Goal: Task Accomplishment & Management: Use online tool/utility

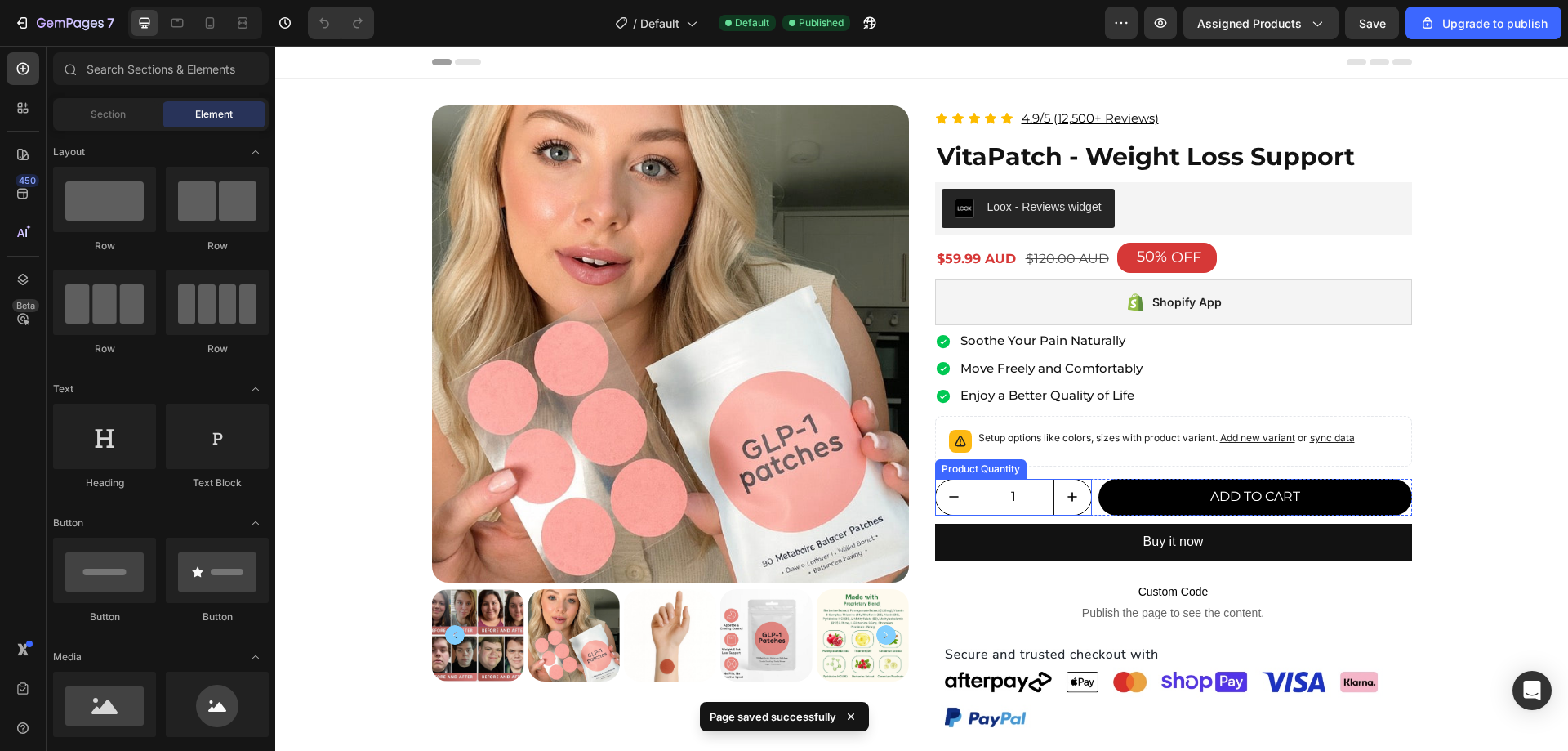
click at [1038, 490] on input "1" at bounding box center [1014, 496] width 82 height 35
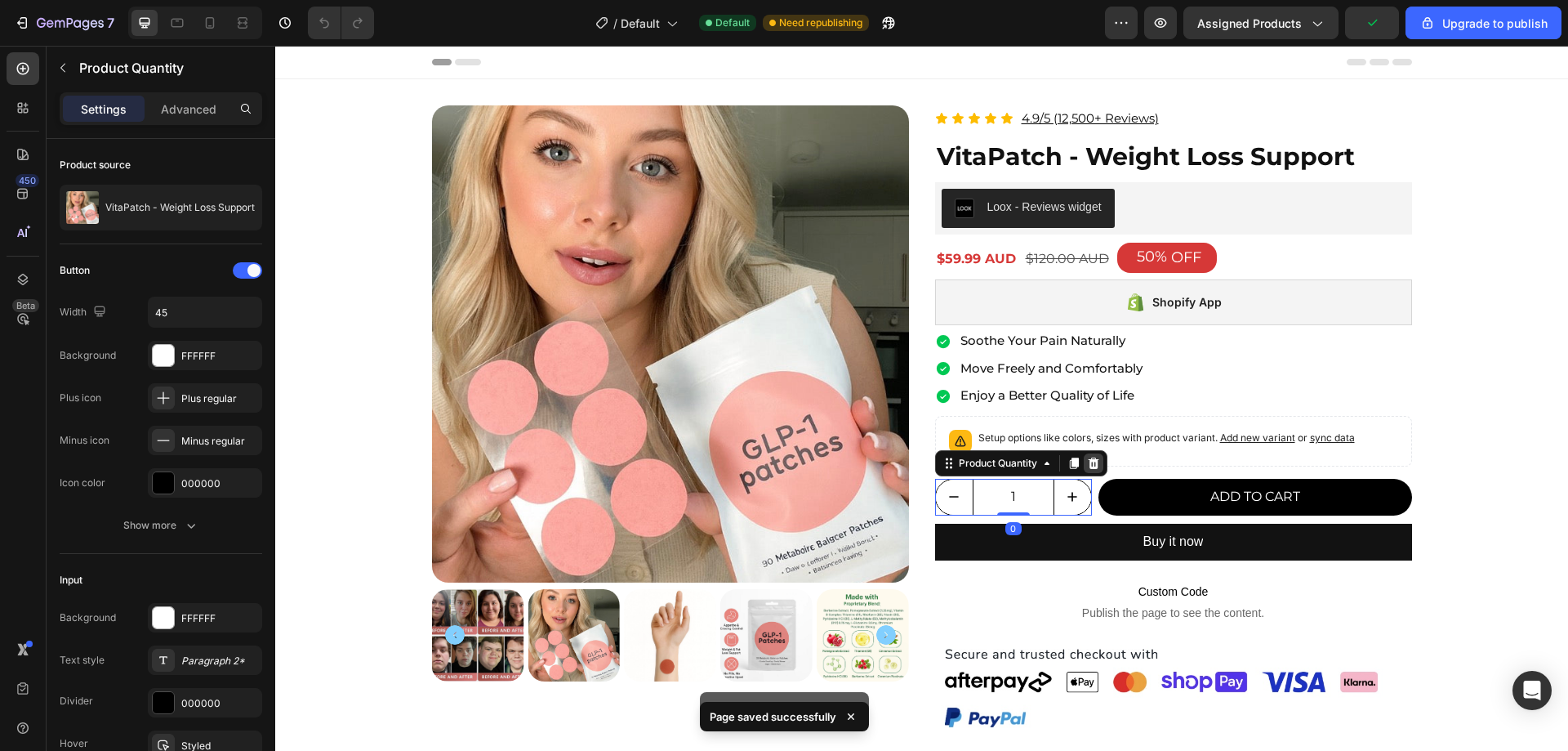
click at [1088, 468] on icon at bounding box center [1093, 463] width 10 height 11
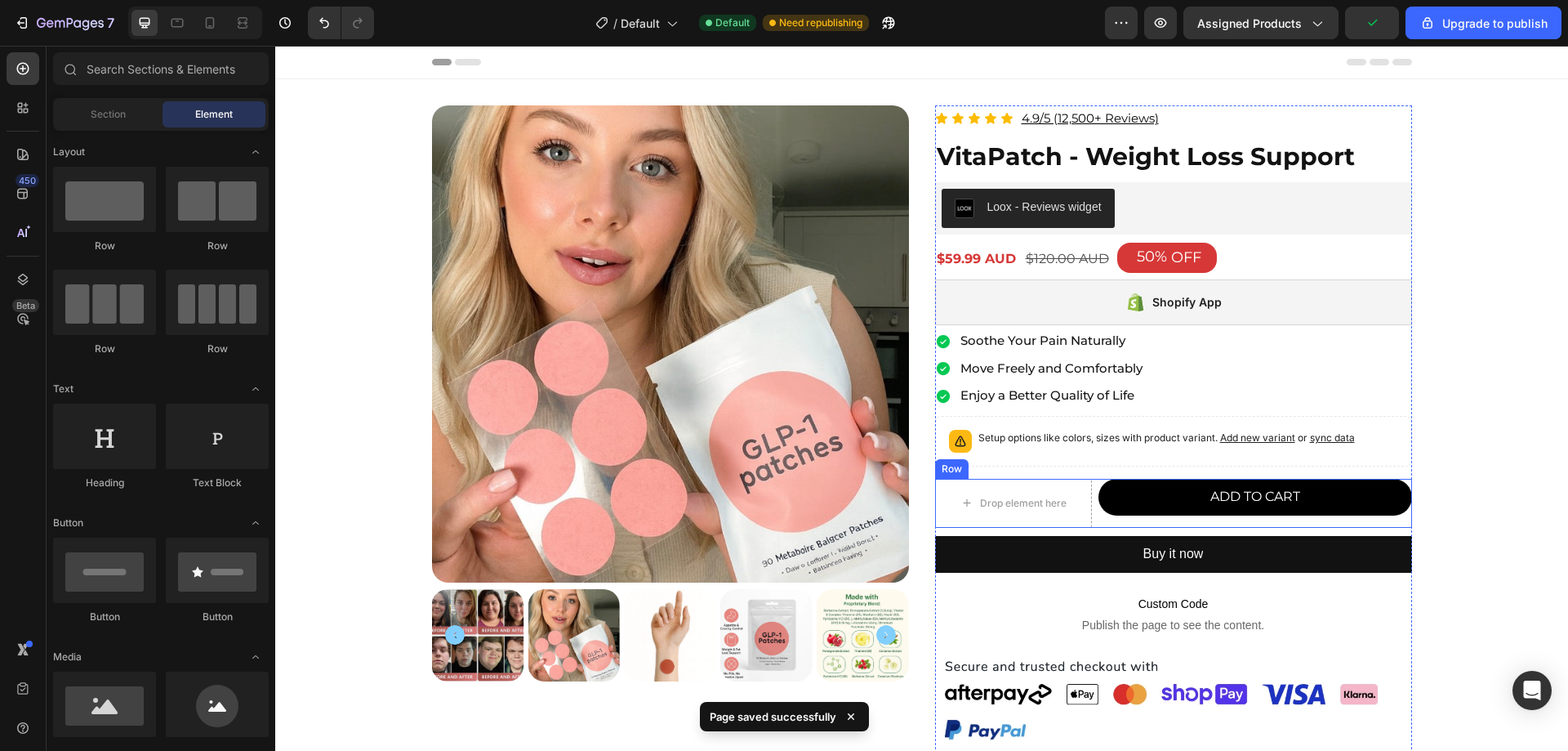
click at [1085, 499] on div "Drop element here ADD TO CART Add to Cart Row" at bounding box center [1174, 503] width 477 height 49
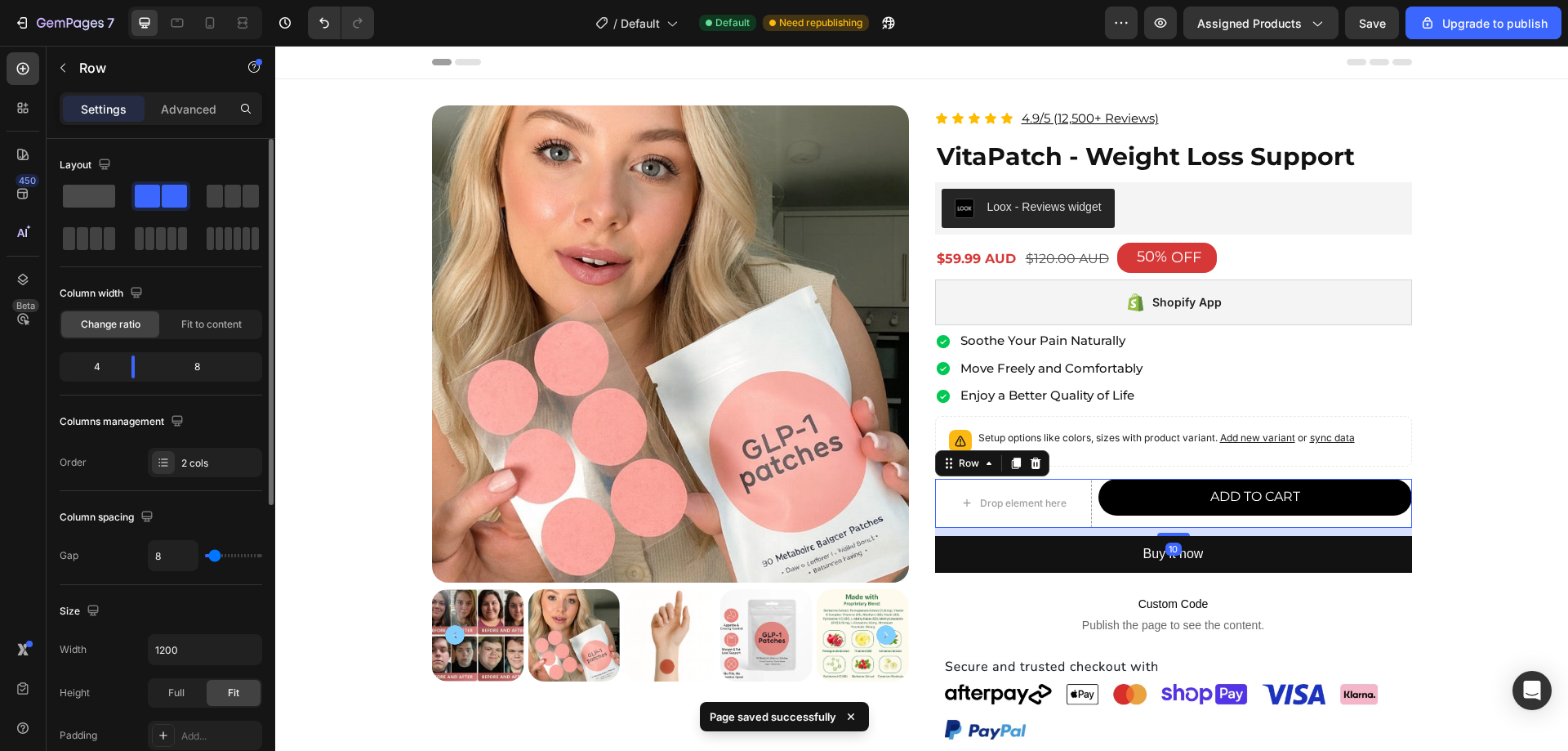
click at [75, 188] on span at bounding box center [89, 196] width 52 height 23
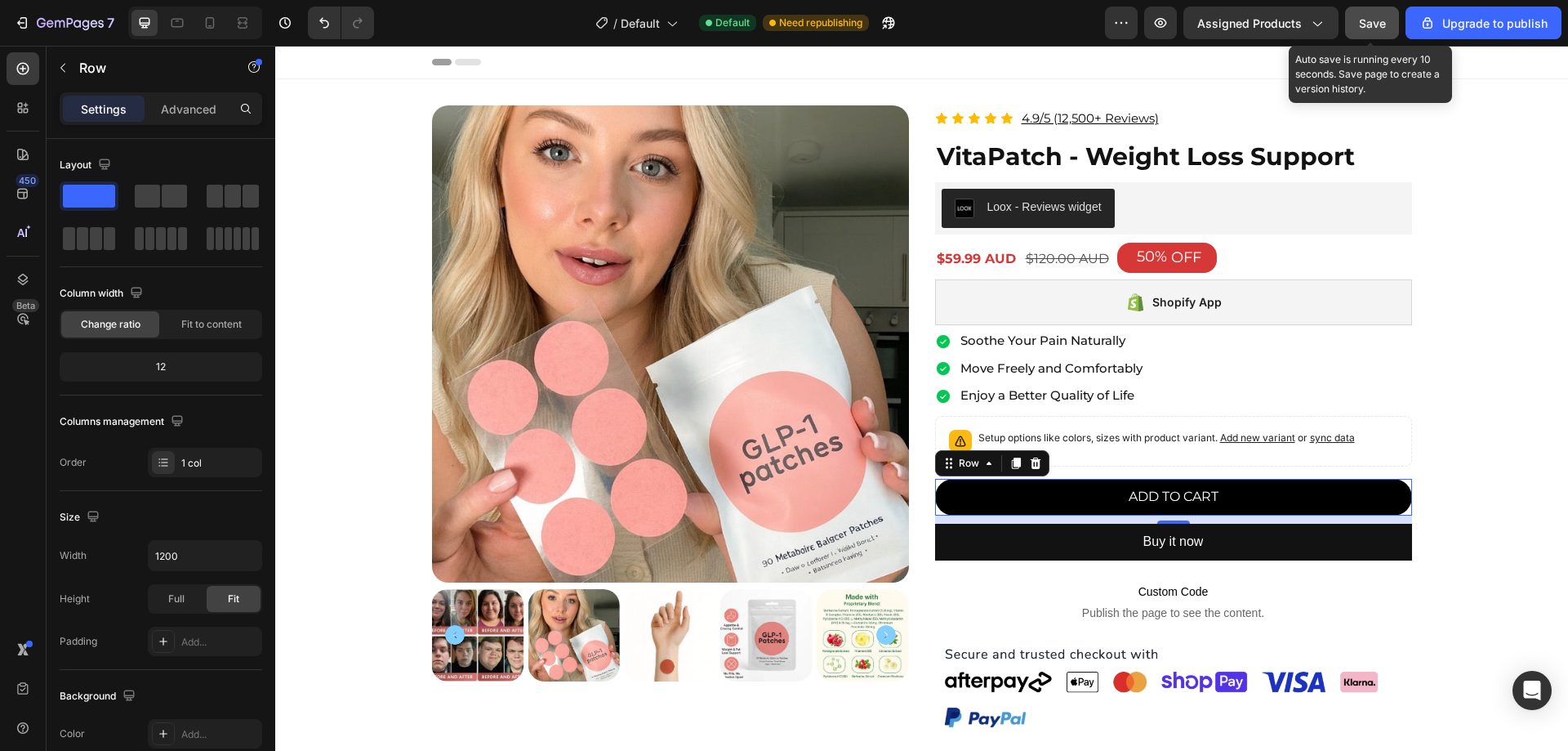
click at [1392, 31] on button "Save" at bounding box center [1372, 23] width 53 height 32
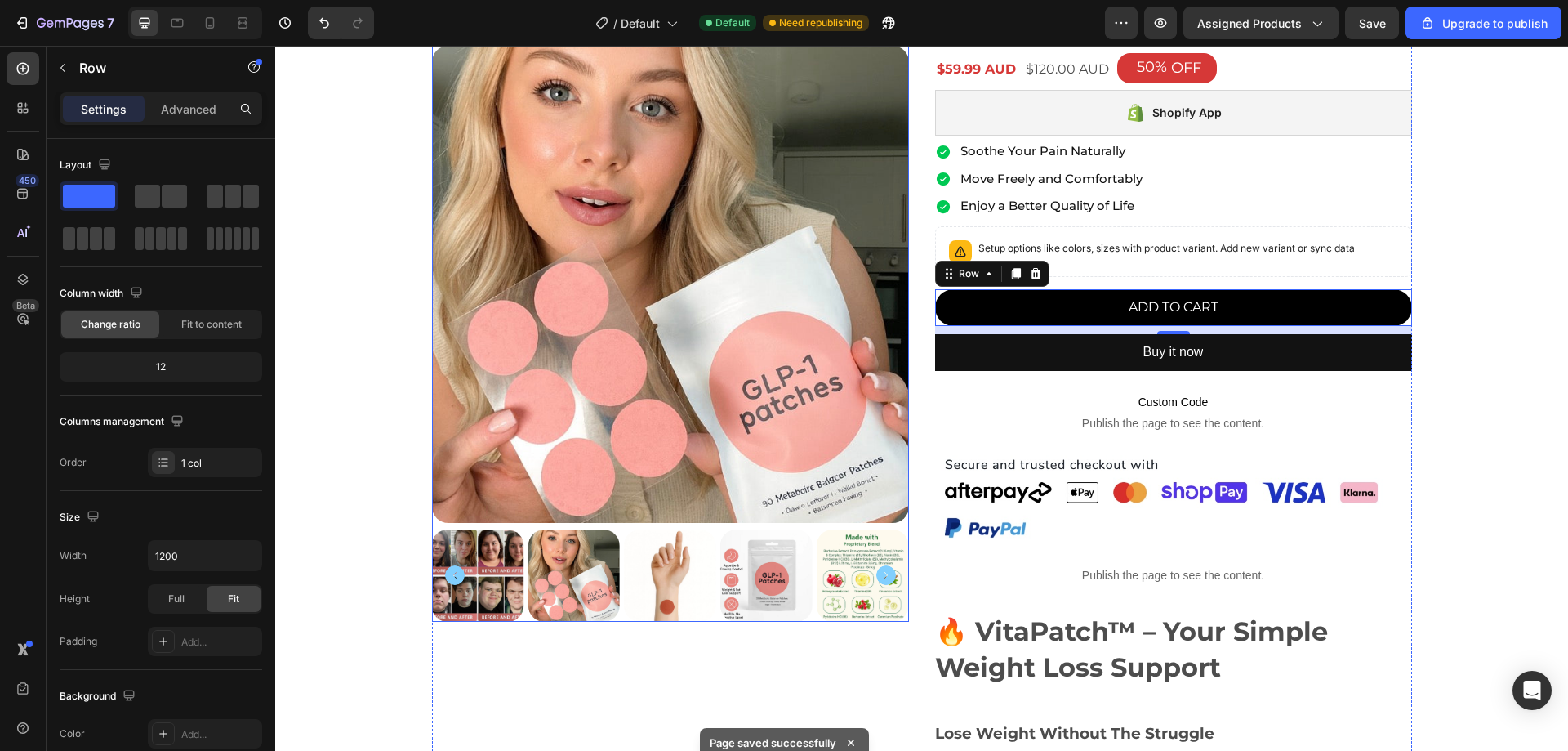
scroll to position [190, 0]
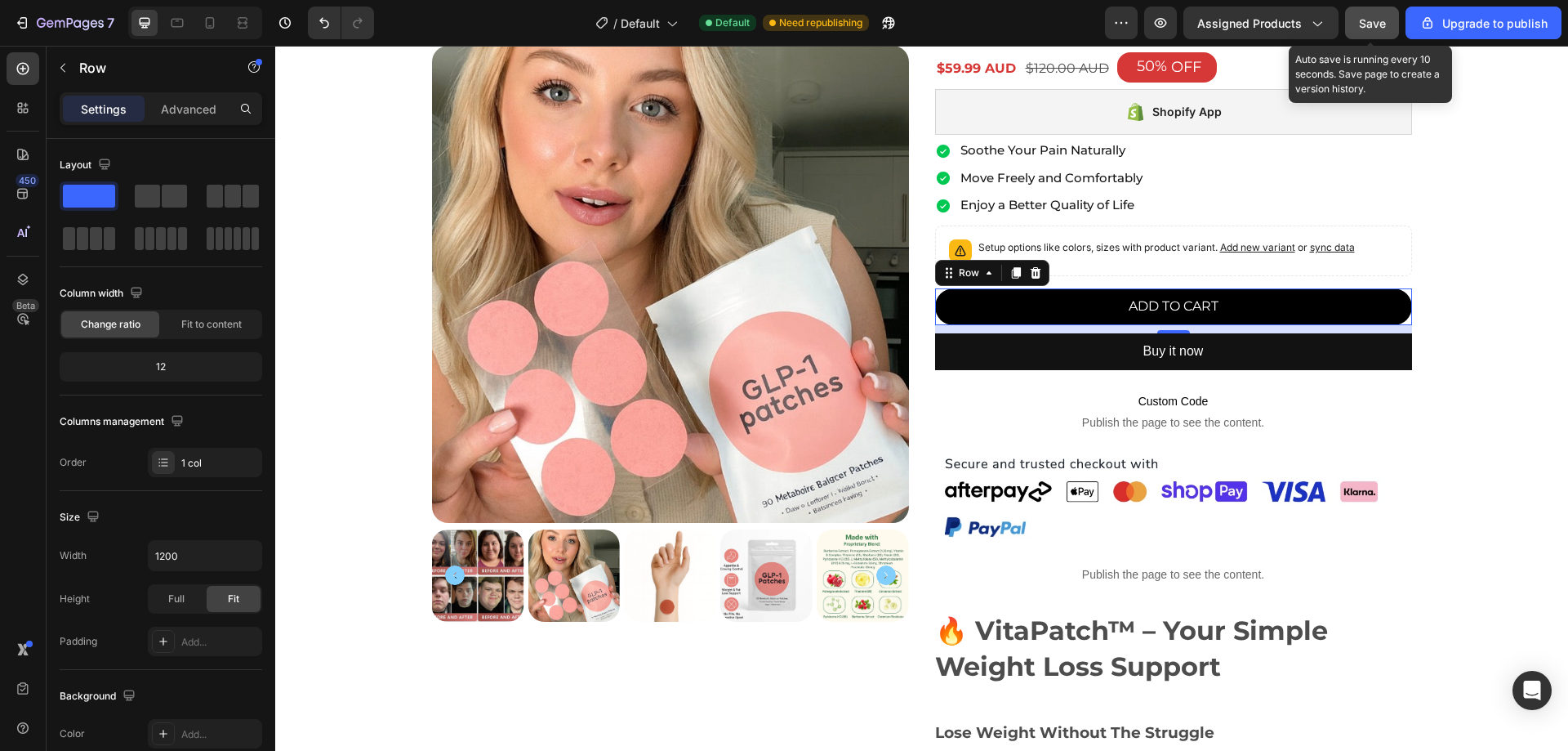
click at [1380, 31] on div "Save" at bounding box center [1372, 23] width 27 height 17
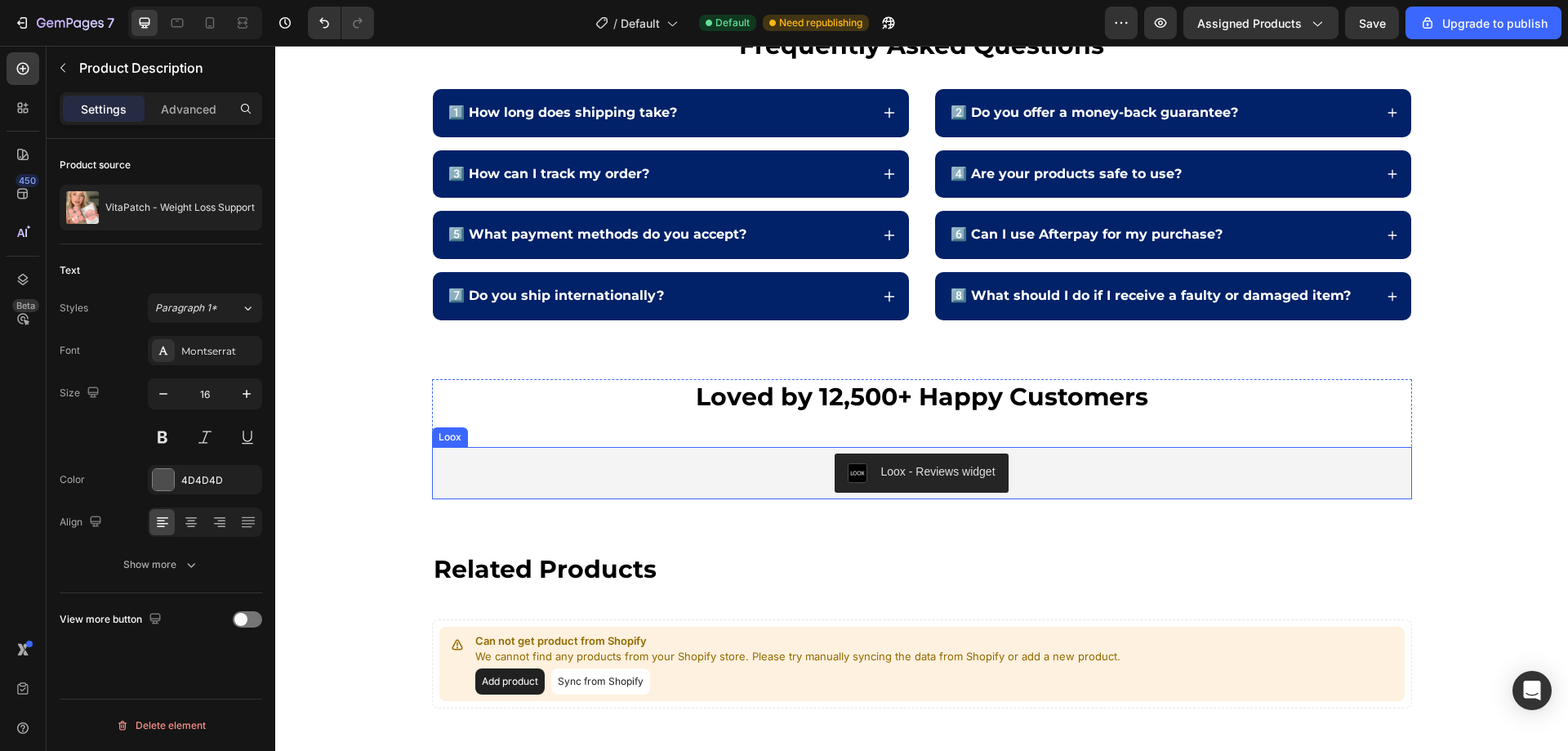
scroll to position [4954, 0]
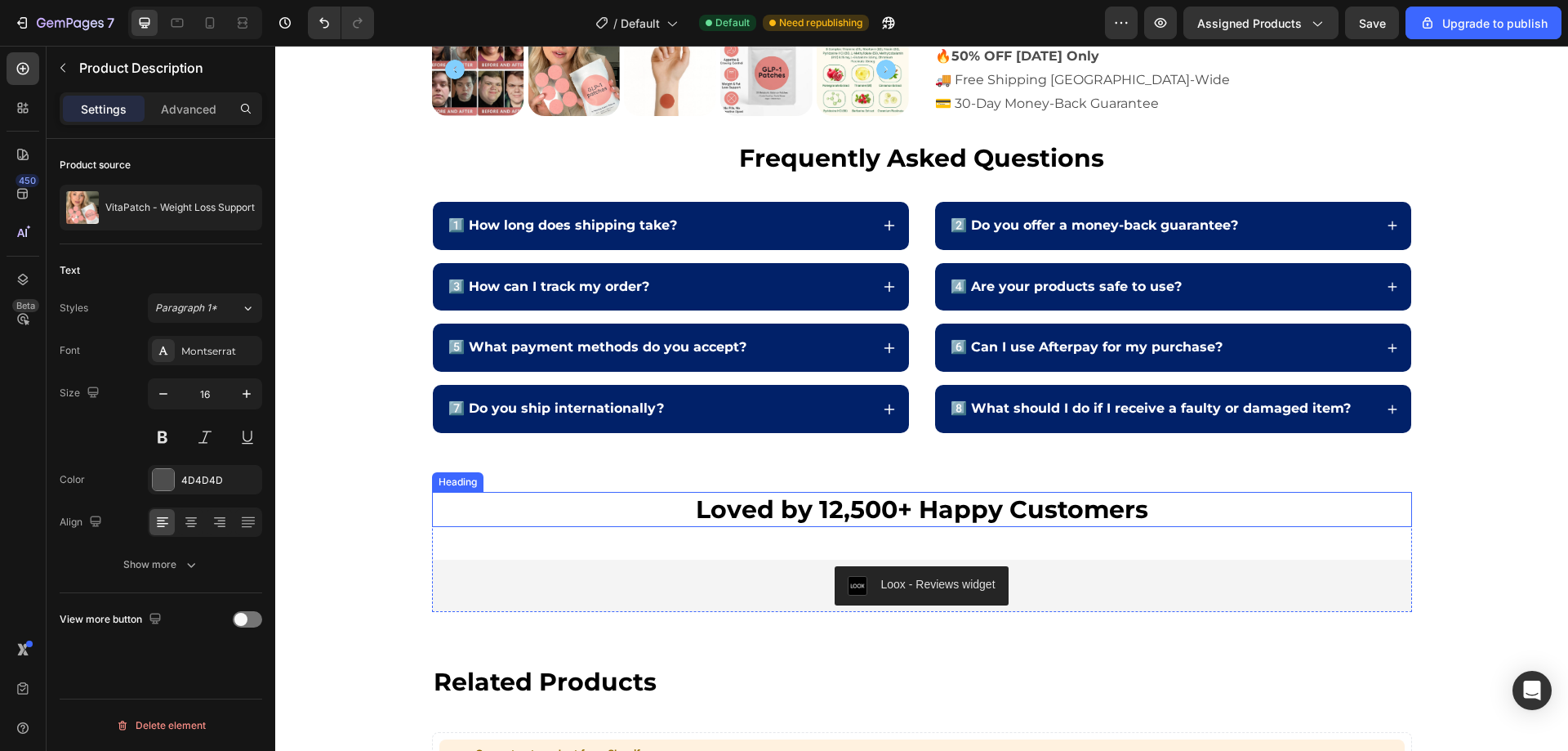
click at [939, 514] on strong "Loved by 12,500+ Happy Customers" at bounding box center [922, 510] width 452 height 31
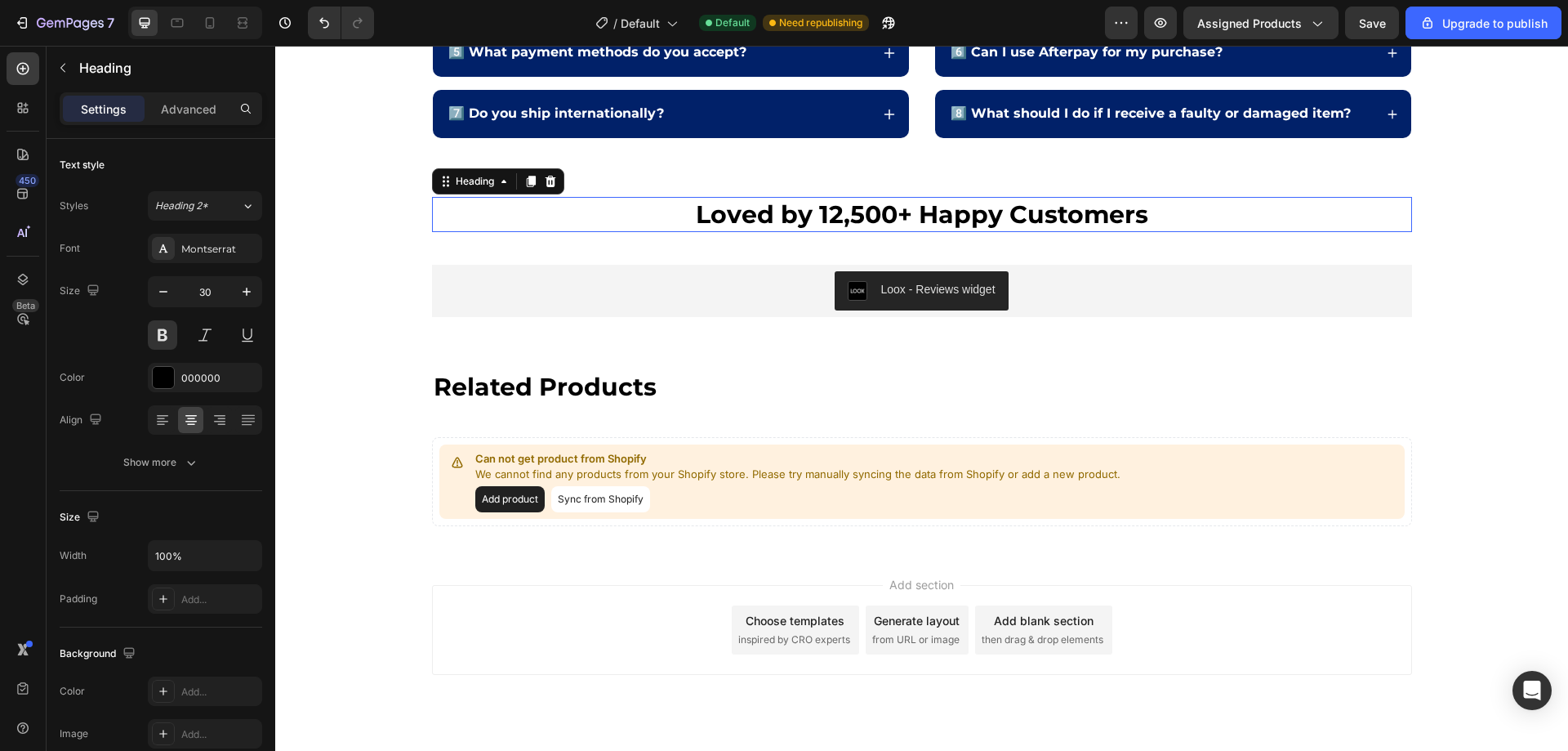
scroll to position [5285, 0]
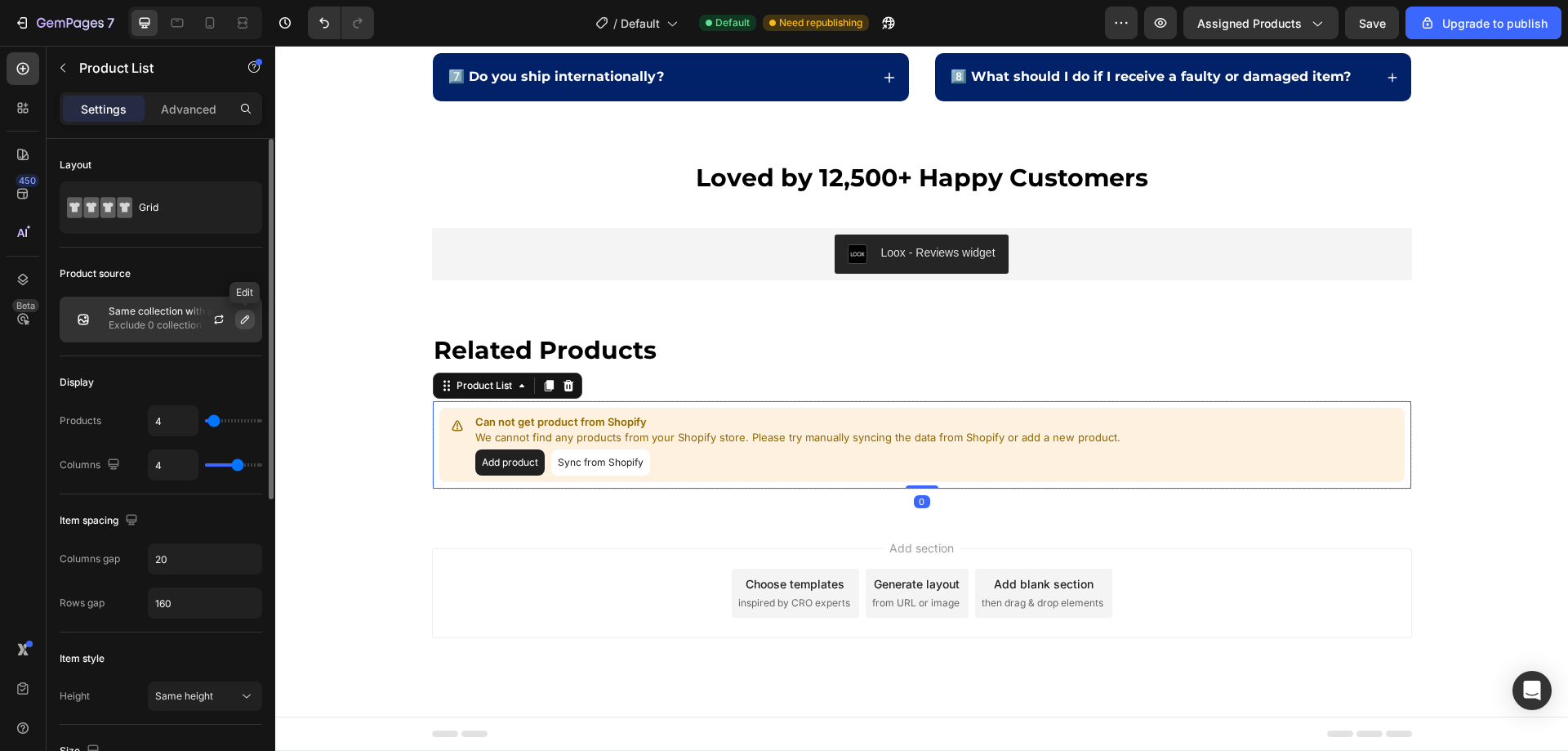
drag, startPoint x: 246, startPoint y: 323, endPoint x: 2, endPoint y: 286, distance: 246.8
click at [246, 323] on icon "button" at bounding box center [245, 320] width 13 height 13
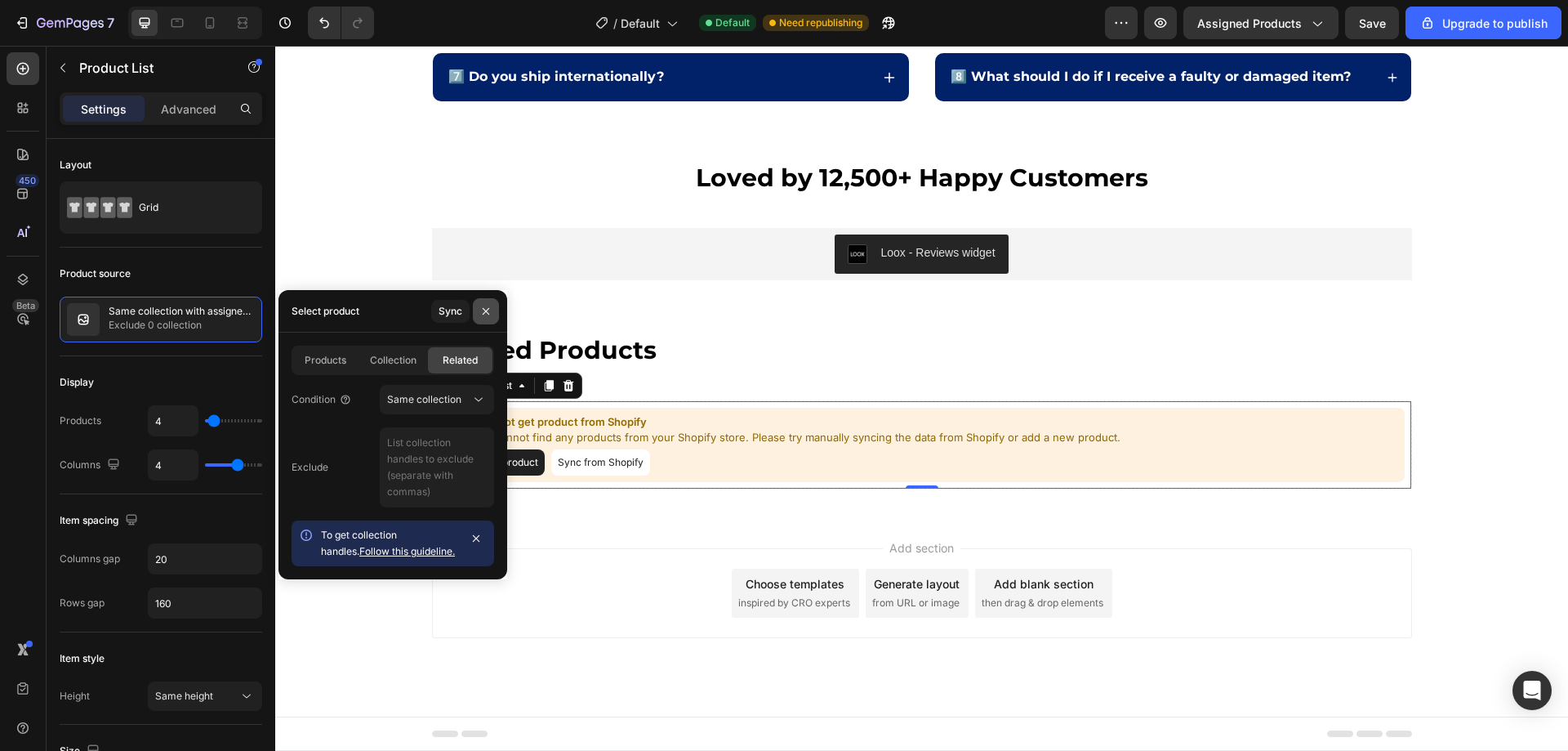
drag, startPoint x: 483, startPoint y: 315, endPoint x: 638, endPoint y: 120, distance: 249.1
click at [483, 315] on icon "button" at bounding box center [486, 311] width 13 height 13
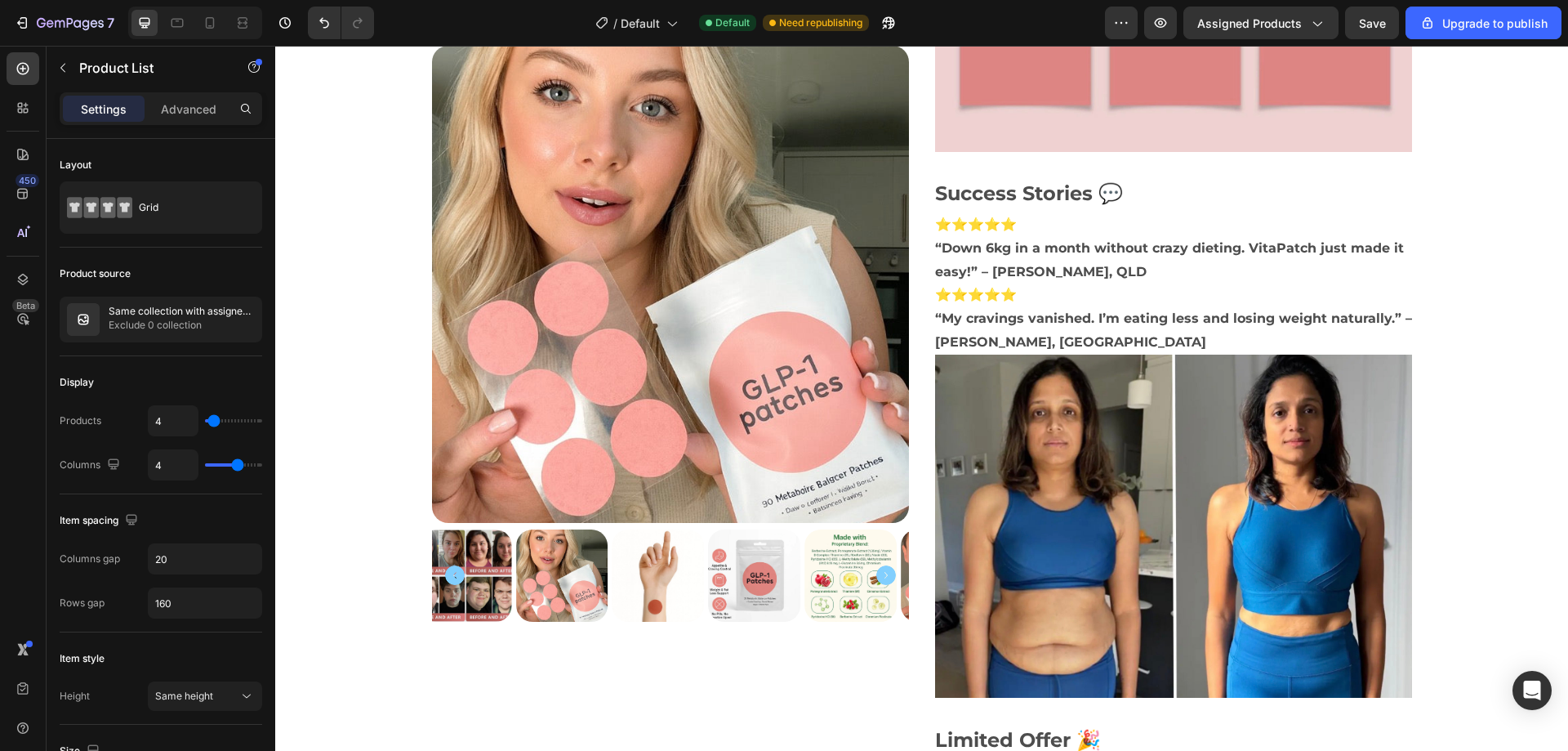
scroll to position [4184, 0]
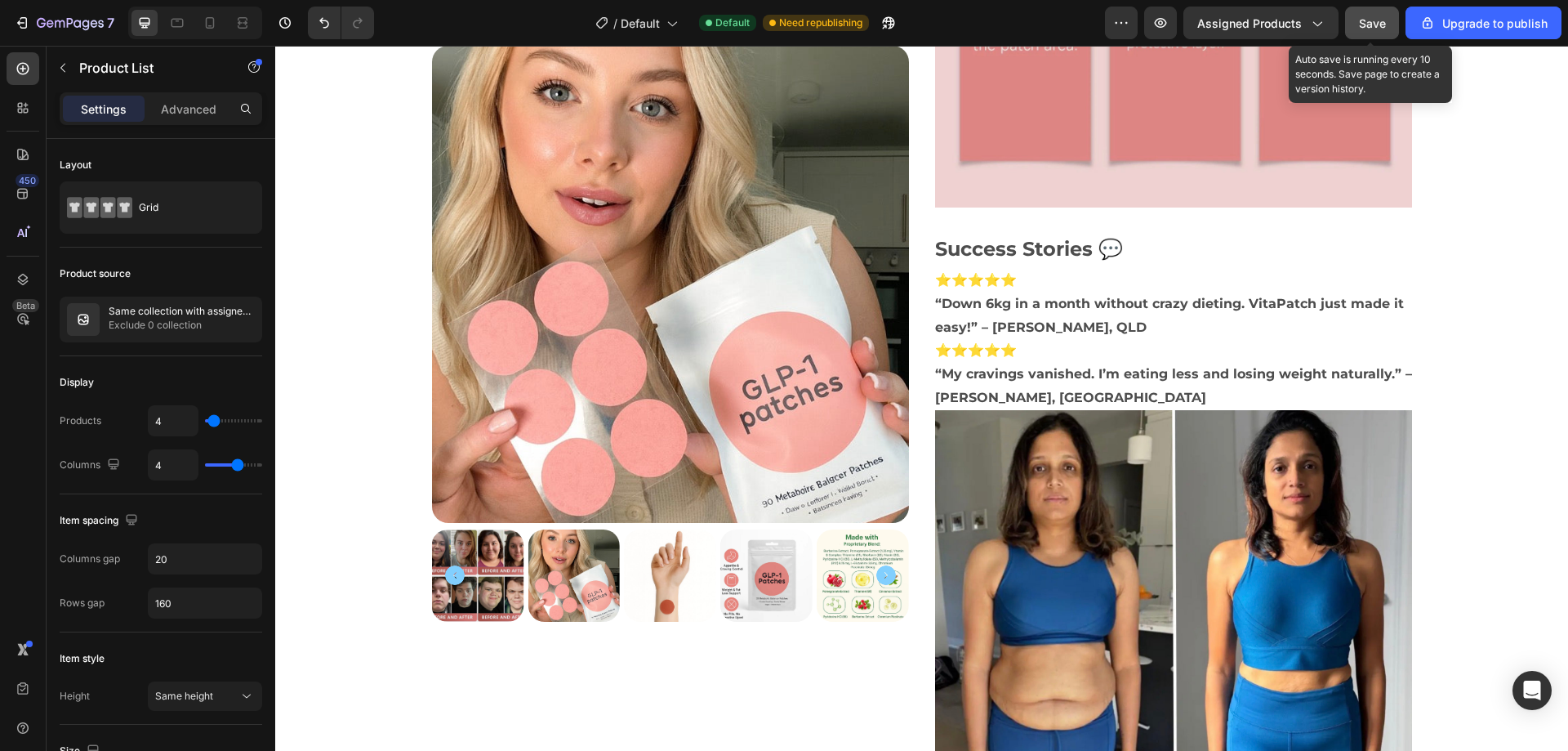
drag, startPoint x: 1375, startPoint y: 17, endPoint x: 1012, endPoint y: 191, distance: 402.5
click at [1375, 17] on span "Save" at bounding box center [1372, 23] width 27 height 14
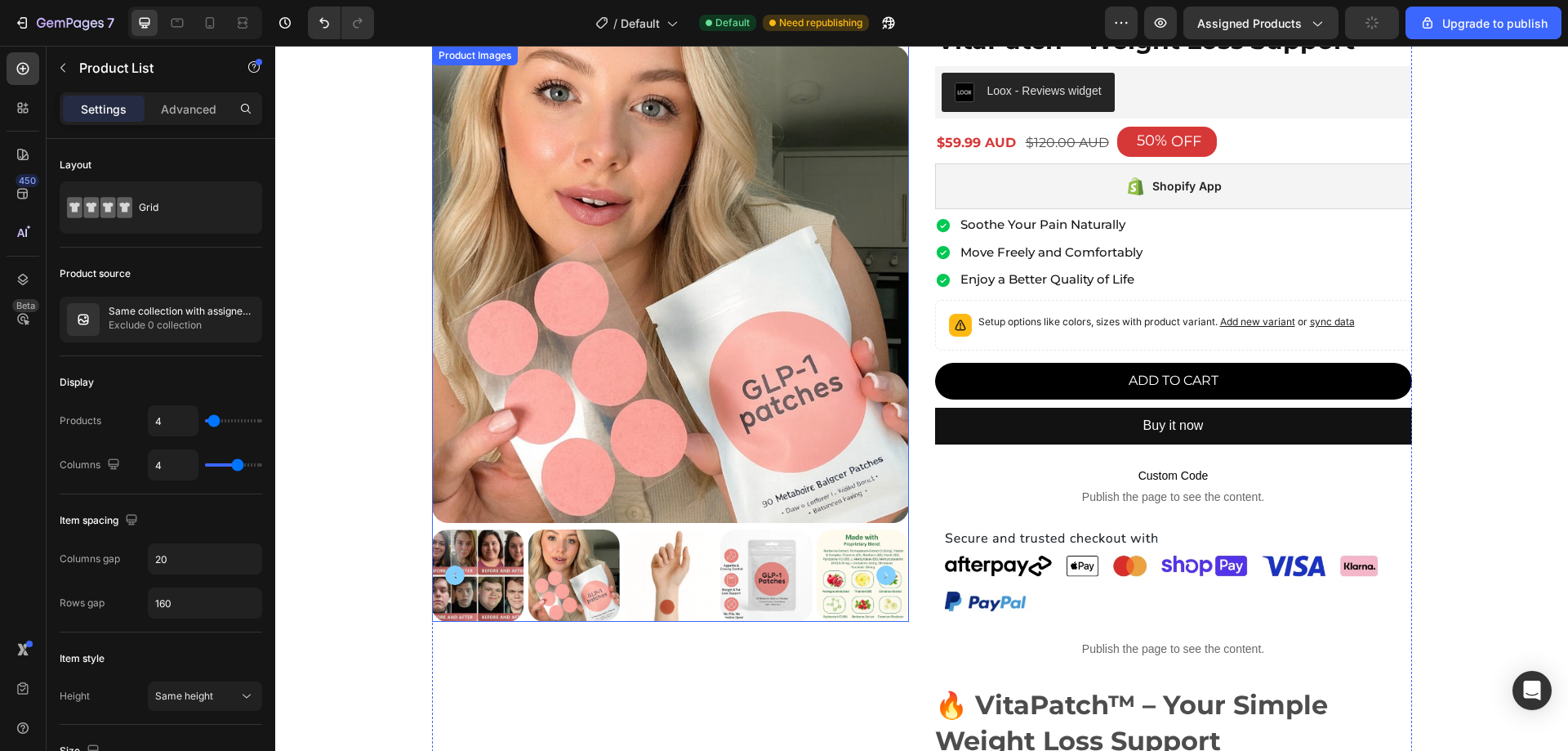
scroll to position [0, 0]
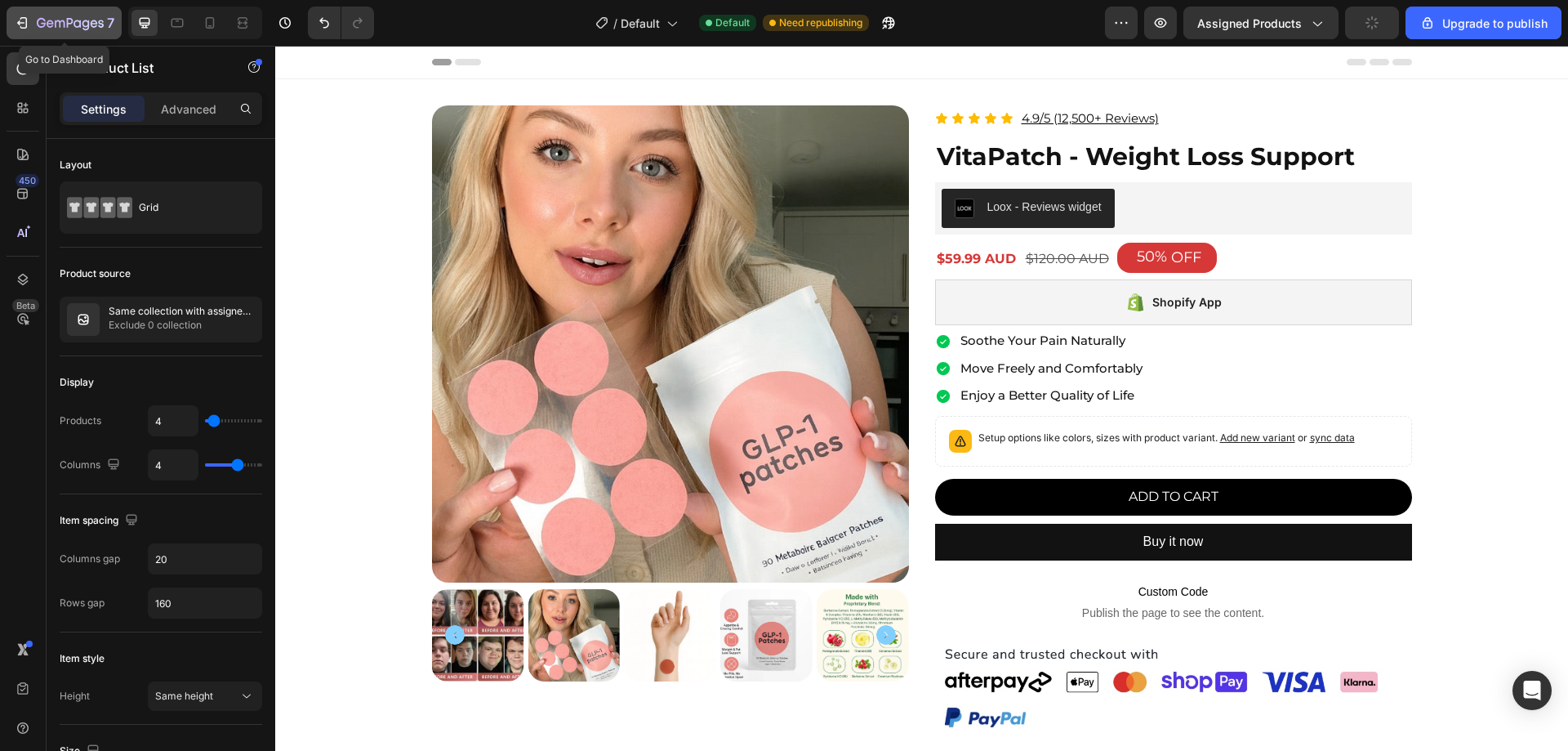
click at [9, 19] on button "7" at bounding box center [64, 23] width 115 height 32
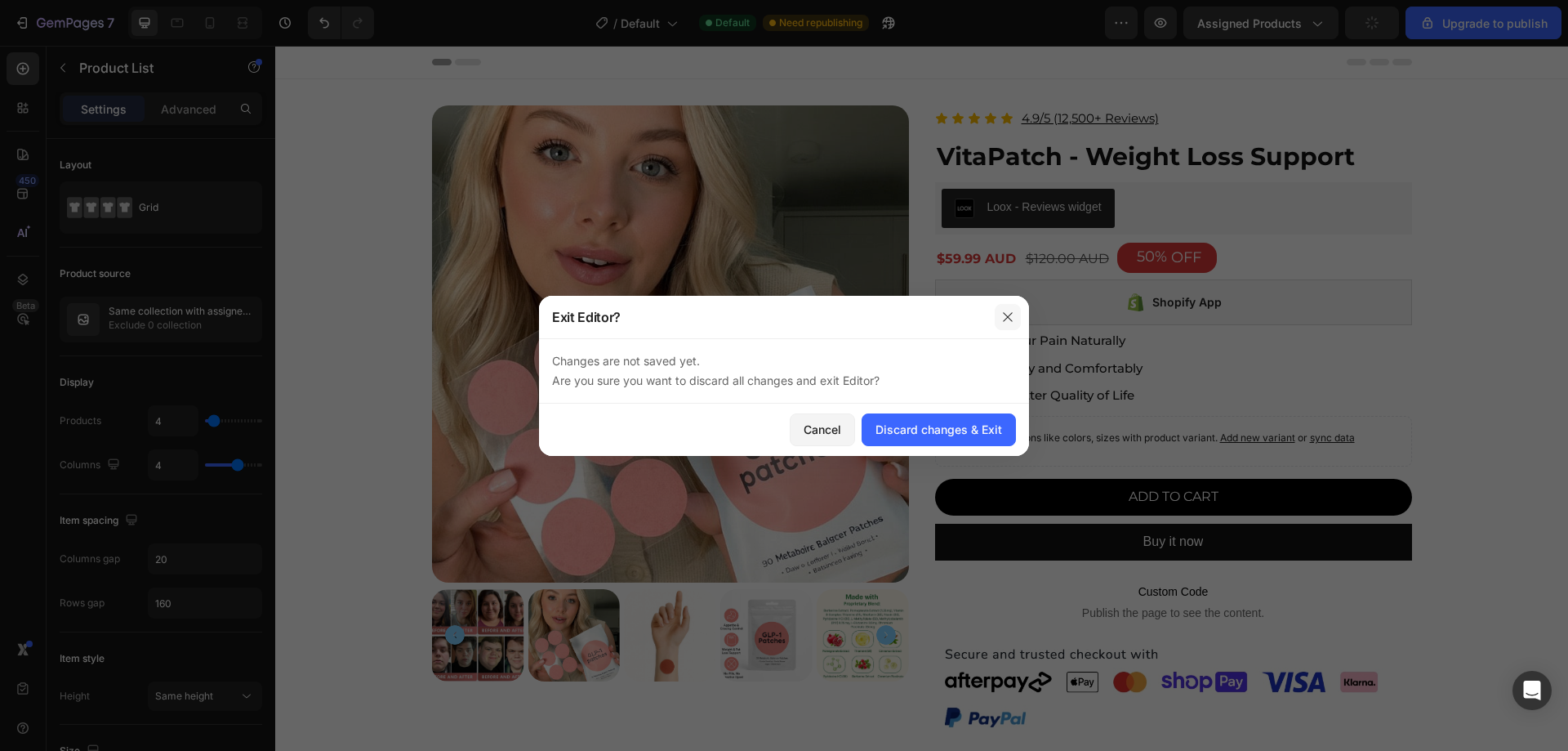
click at [1008, 322] on icon "button" at bounding box center [1008, 317] width 13 height 13
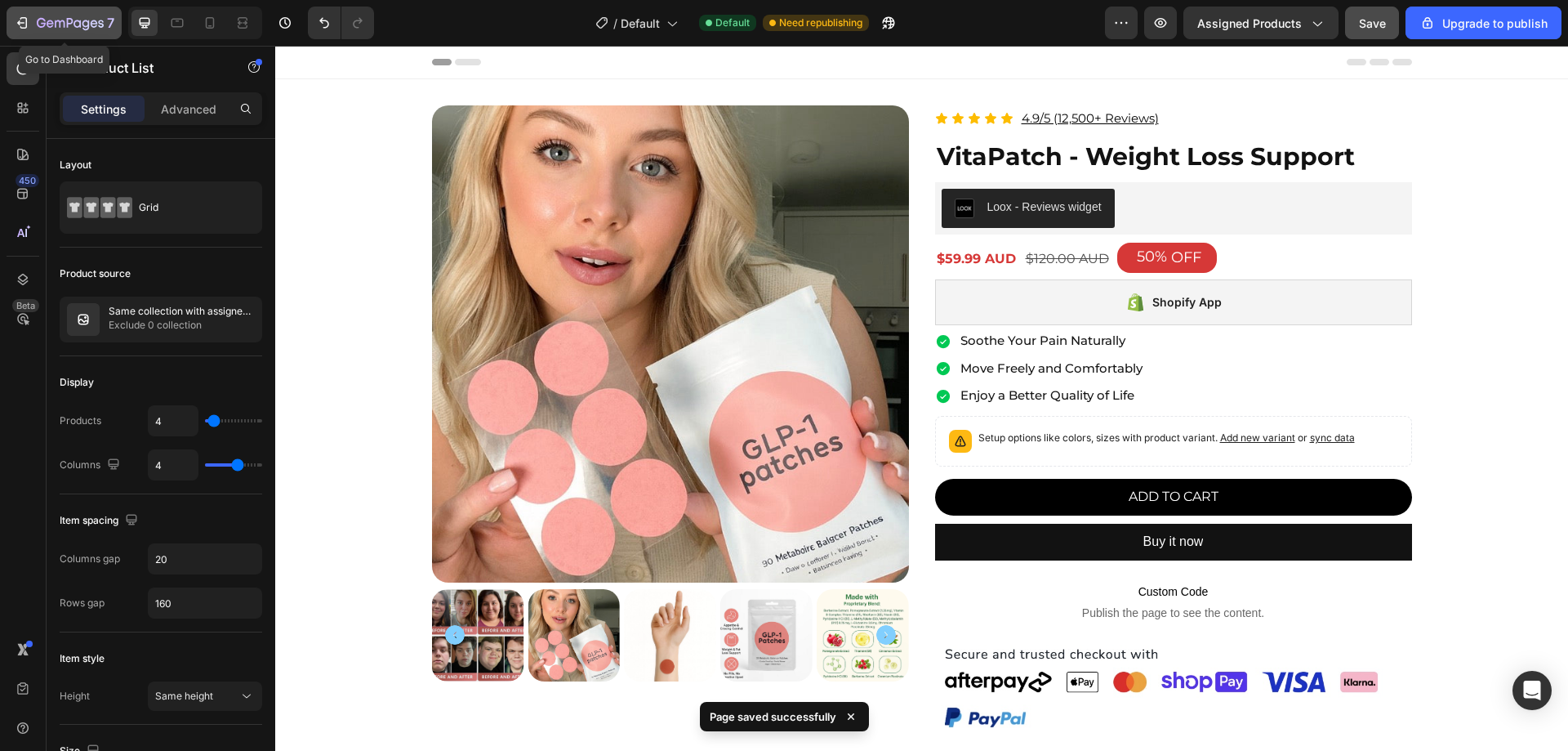
click at [19, 30] on icon "button" at bounding box center [22, 22] width 16 height 16
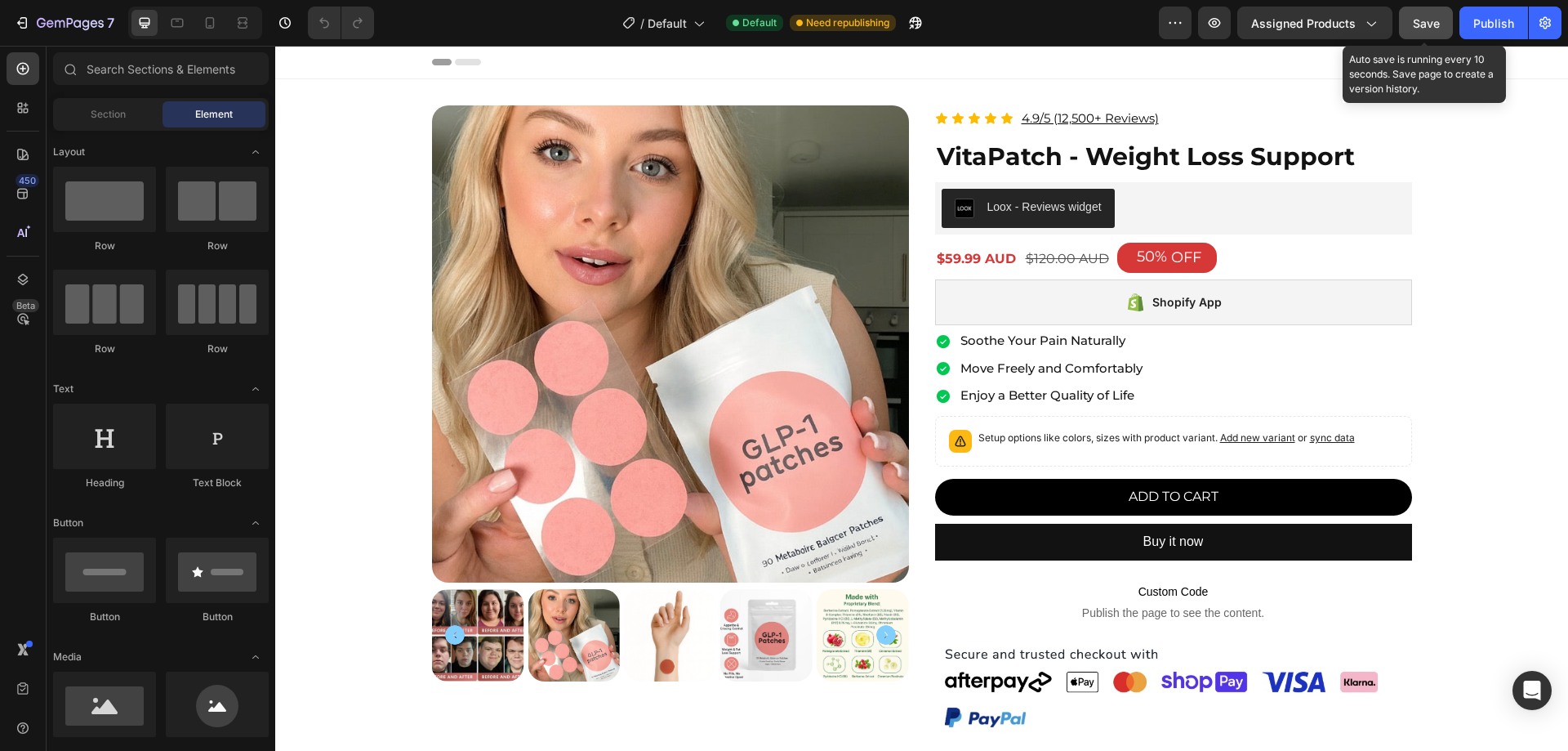
click at [1447, 24] on button "Save" at bounding box center [1426, 23] width 53 height 32
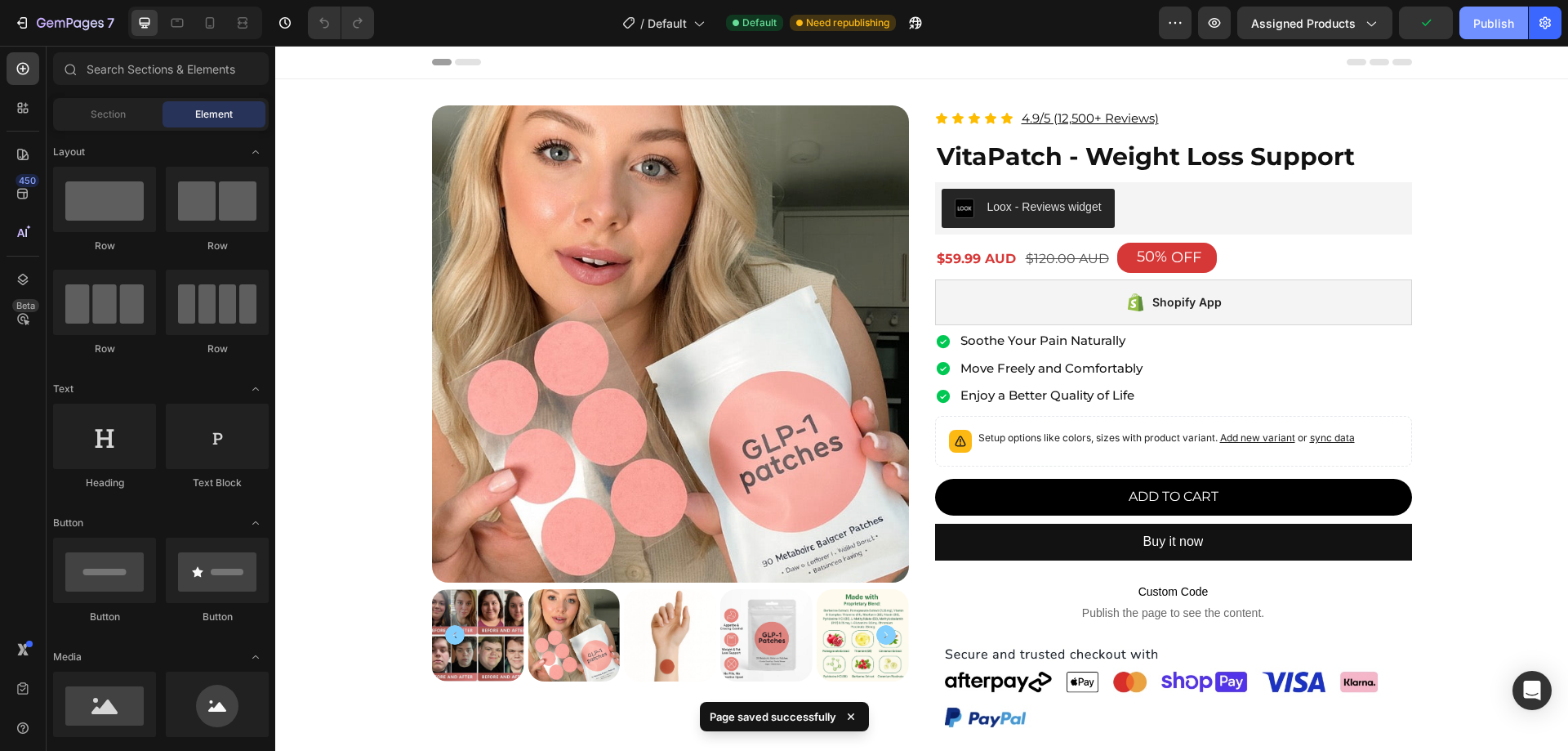
click at [1496, 26] on div "Publish" at bounding box center [1494, 23] width 41 height 17
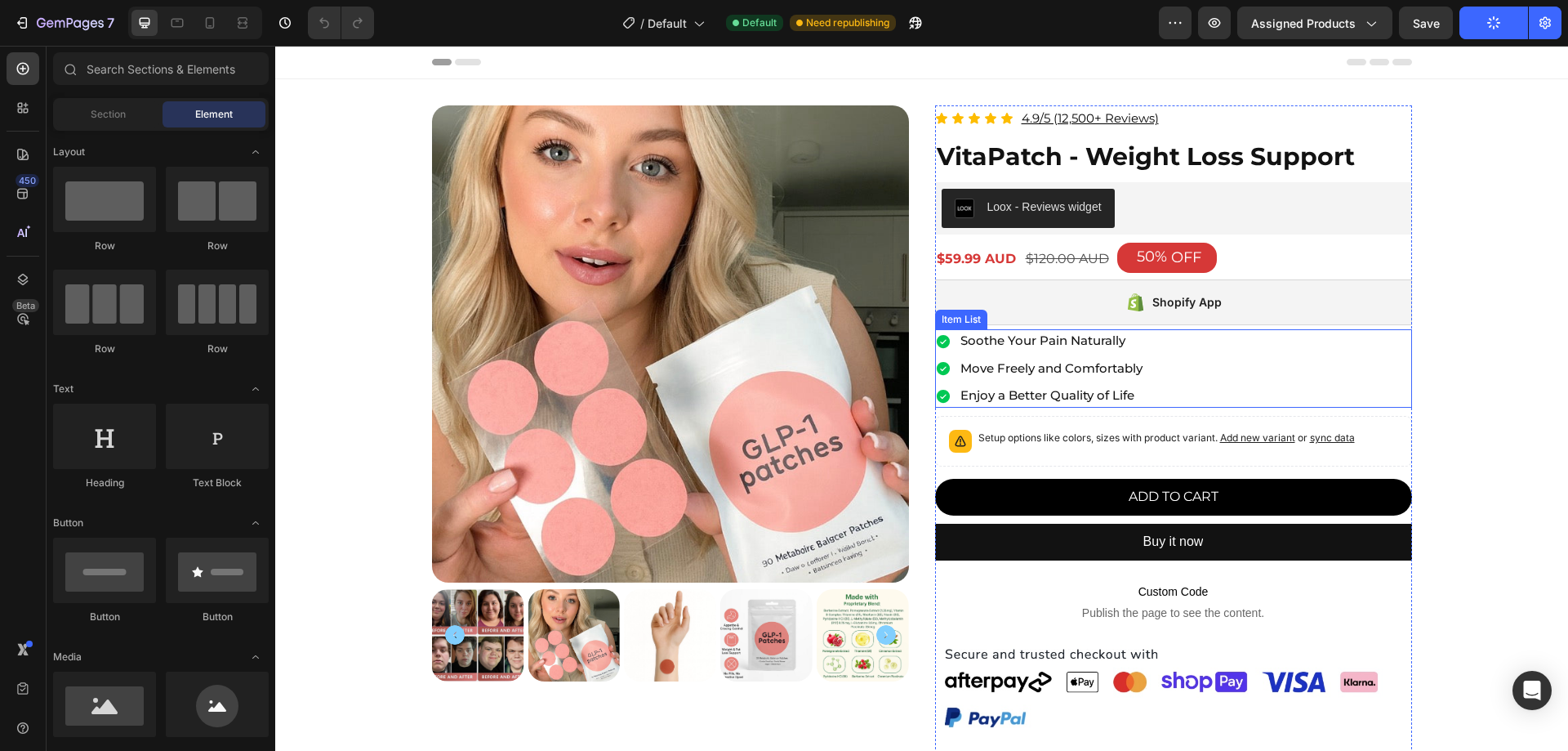
click at [1272, 398] on div "Soothe Your Pain Naturally Move Freely and Comfortably Enjoy a Better Quality o…" at bounding box center [1174, 368] width 477 height 78
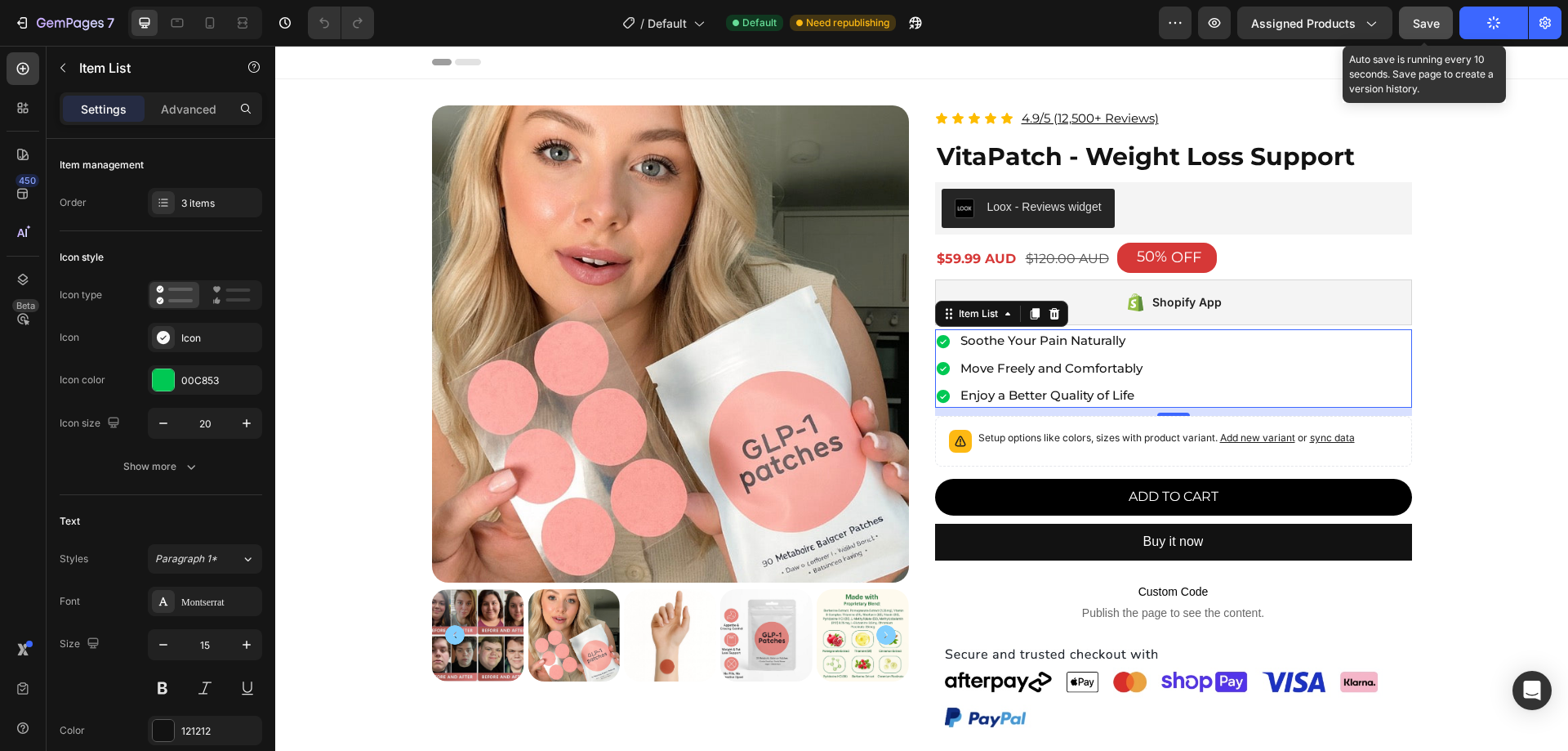
click at [1452, 14] on button "Save" at bounding box center [1426, 23] width 53 height 32
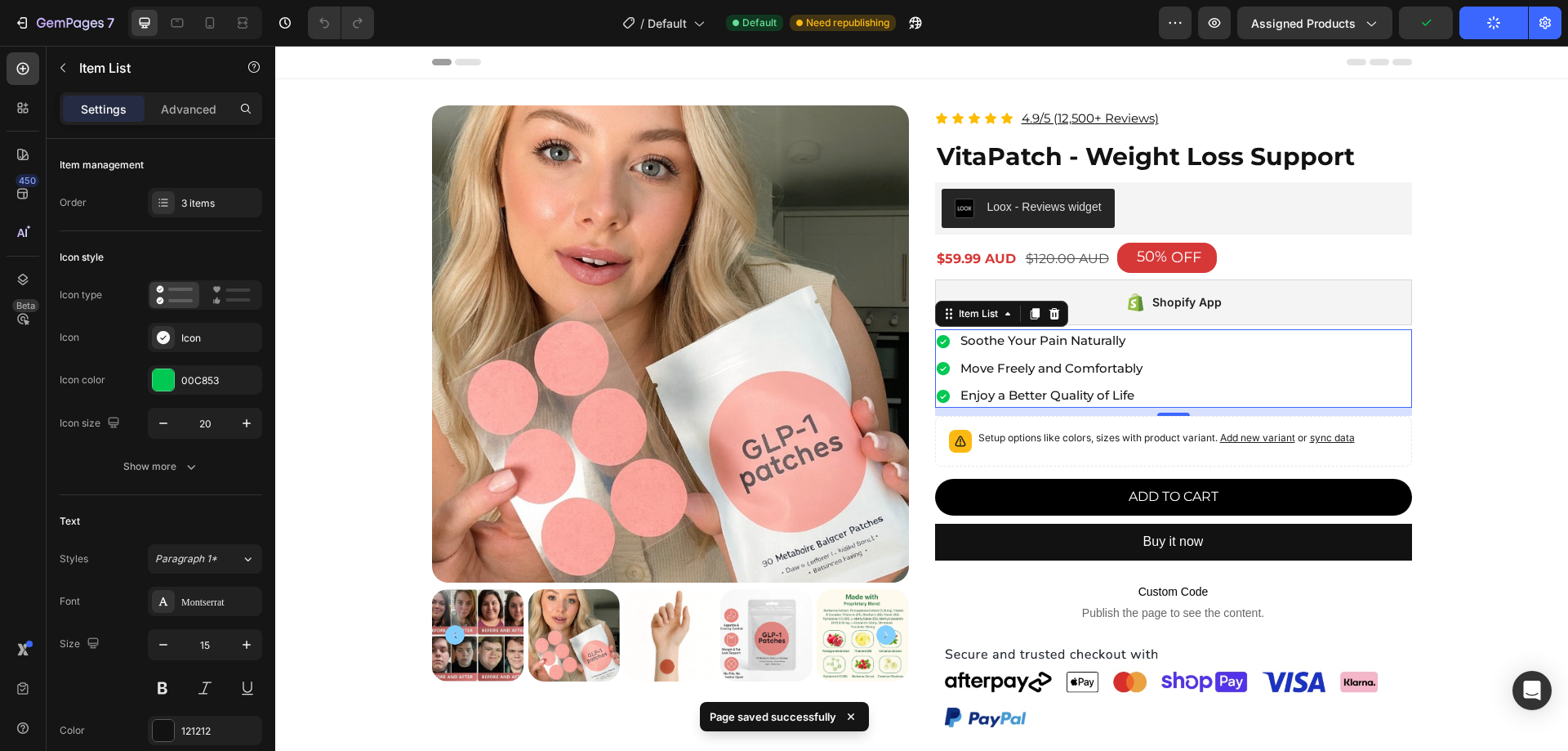
click at [1471, 18] on button "Publish" at bounding box center [1494, 23] width 69 height 32
